Goal: Information Seeking & Learning: Find specific fact

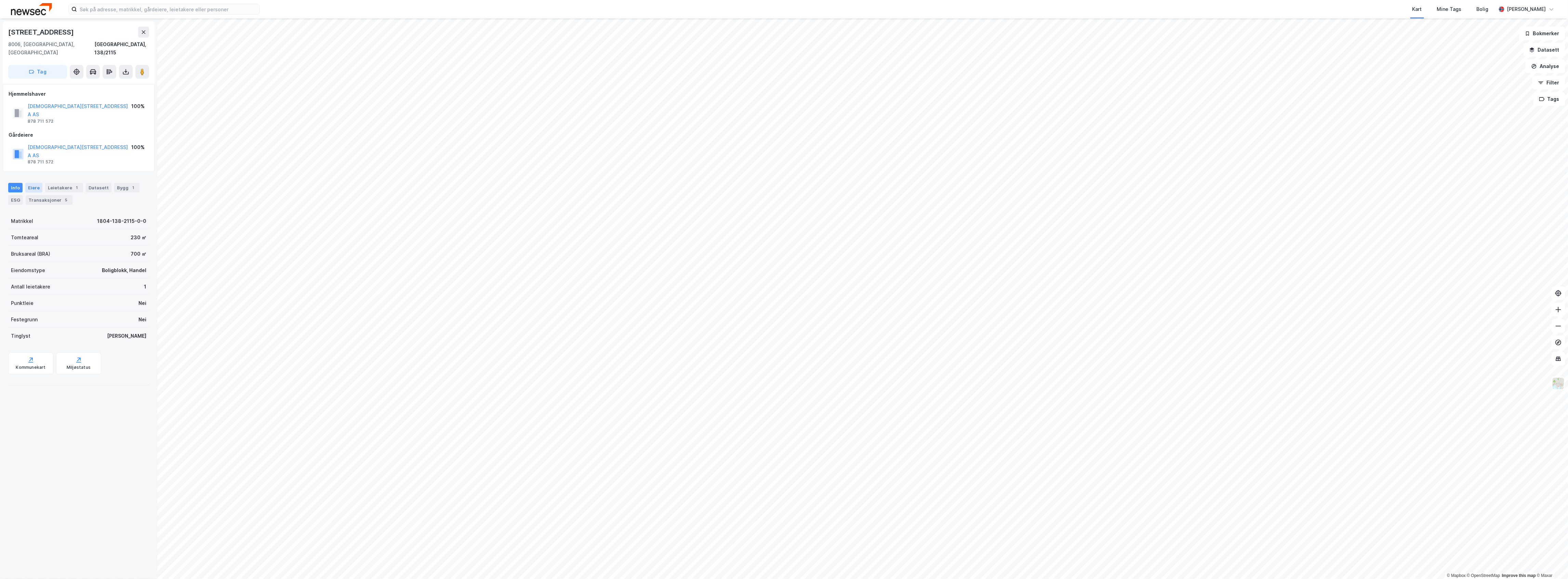
click at [37, 183] on div "Eiere" at bounding box center [34, 188] width 17 height 10
click at [35, 267] on icon at bounding box center [35, 269] width 2 height 4
click at [44, 278] on icon at bounding box center [44, 280] width 5 height 5
